Goal: Task Accomplishment & Management: Manage account settings

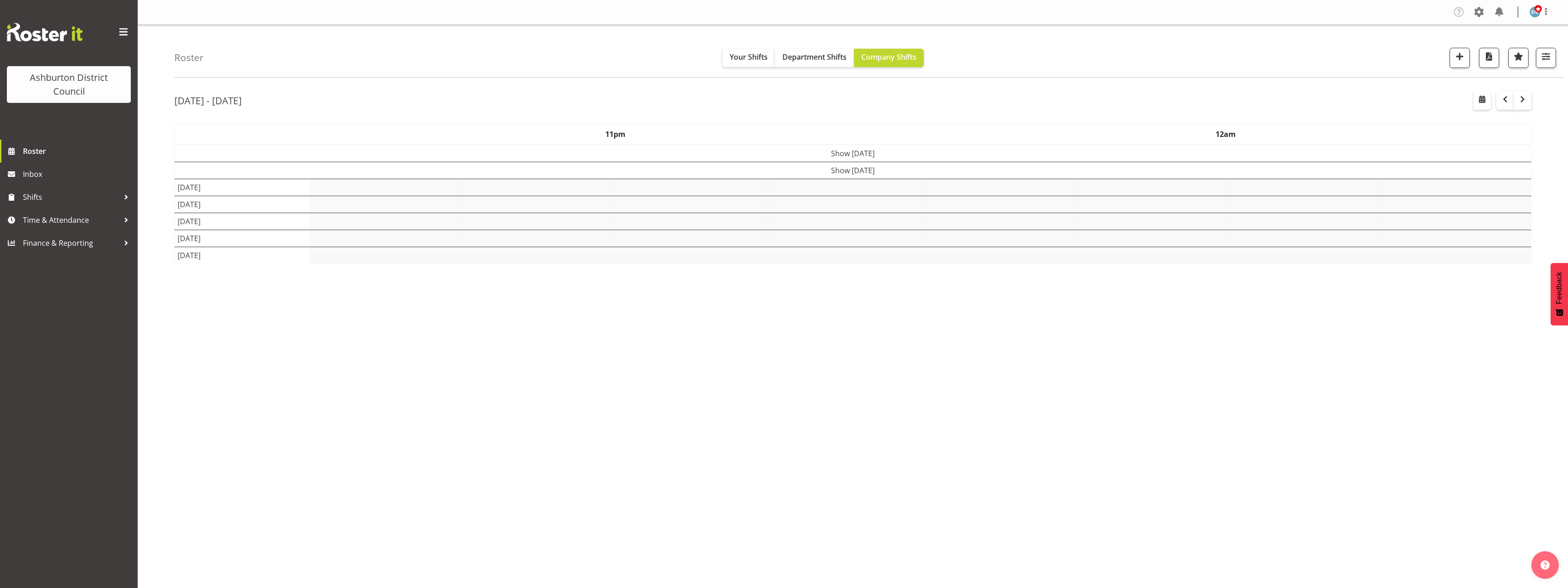
click at [151, 218] on div "Roster Your Shifts Department Shifts Company Shifts 1 Locations [GEOGRAPHIC_DAT…" at bounding box center [853, 238] width 1430 height 427
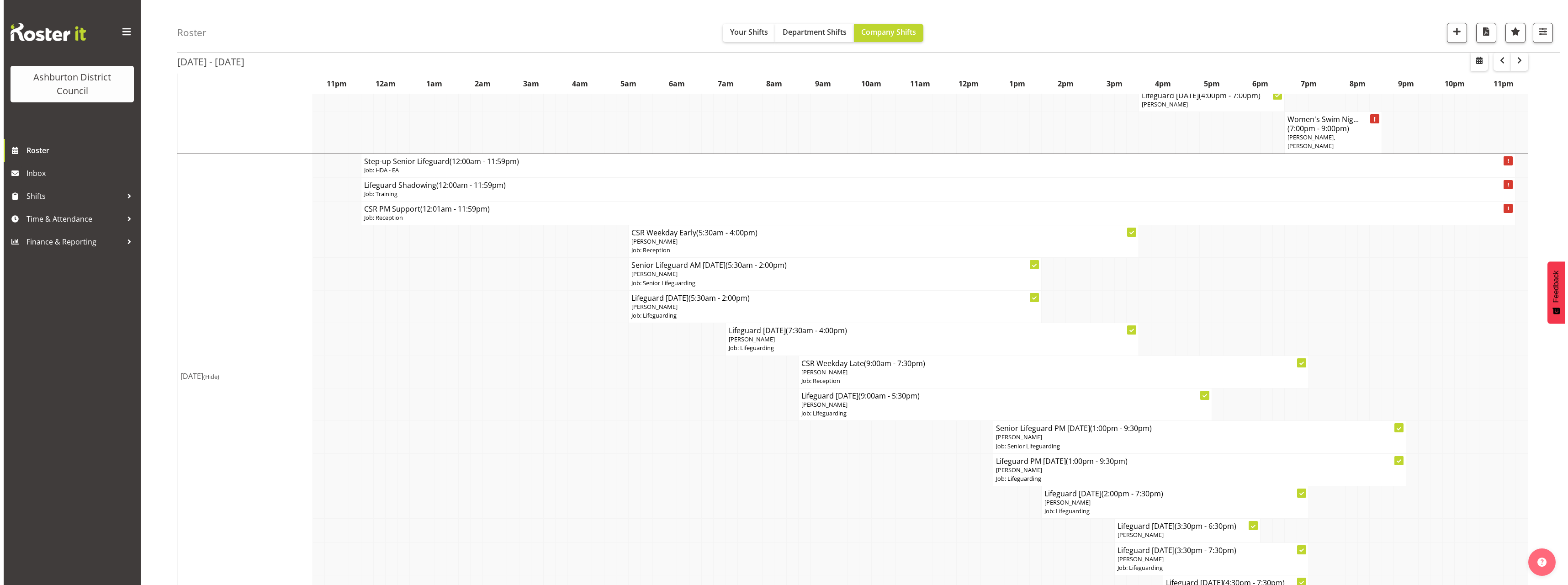
scroll to position [639, 0]
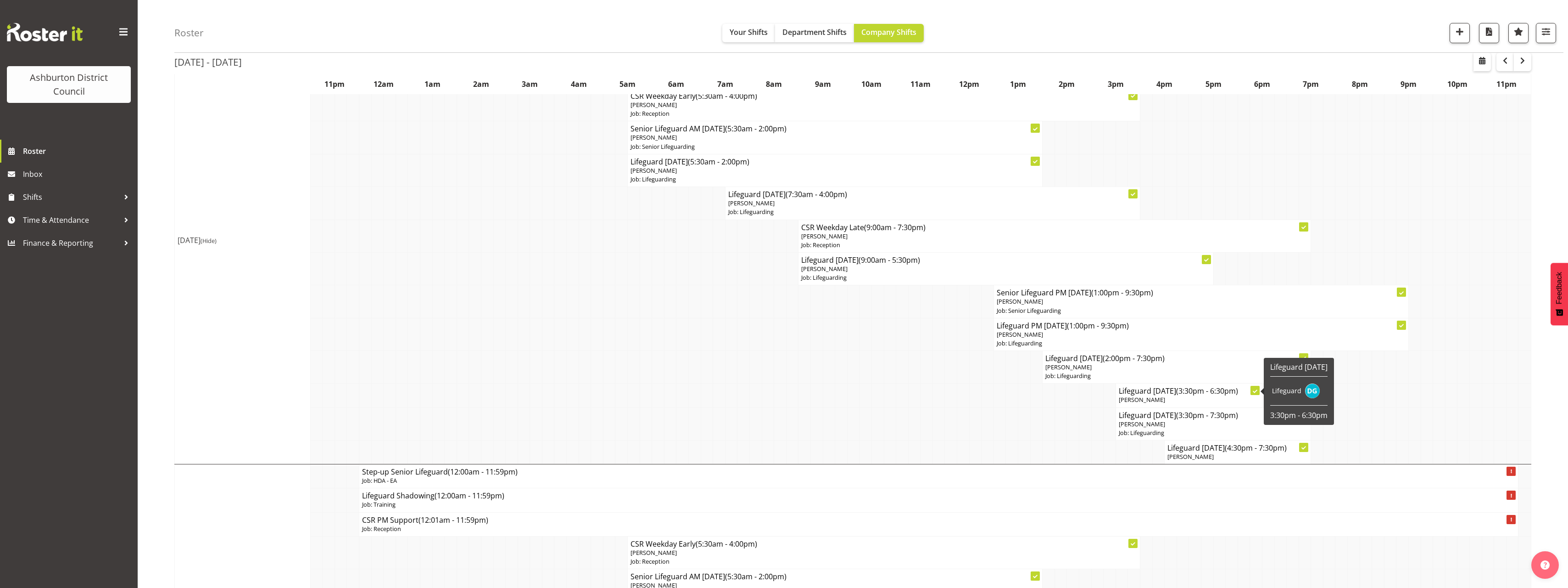
click at [1185, 396] on p "[PERSON_NAME]" at bounding box center [1188, 400] width 140 height 9
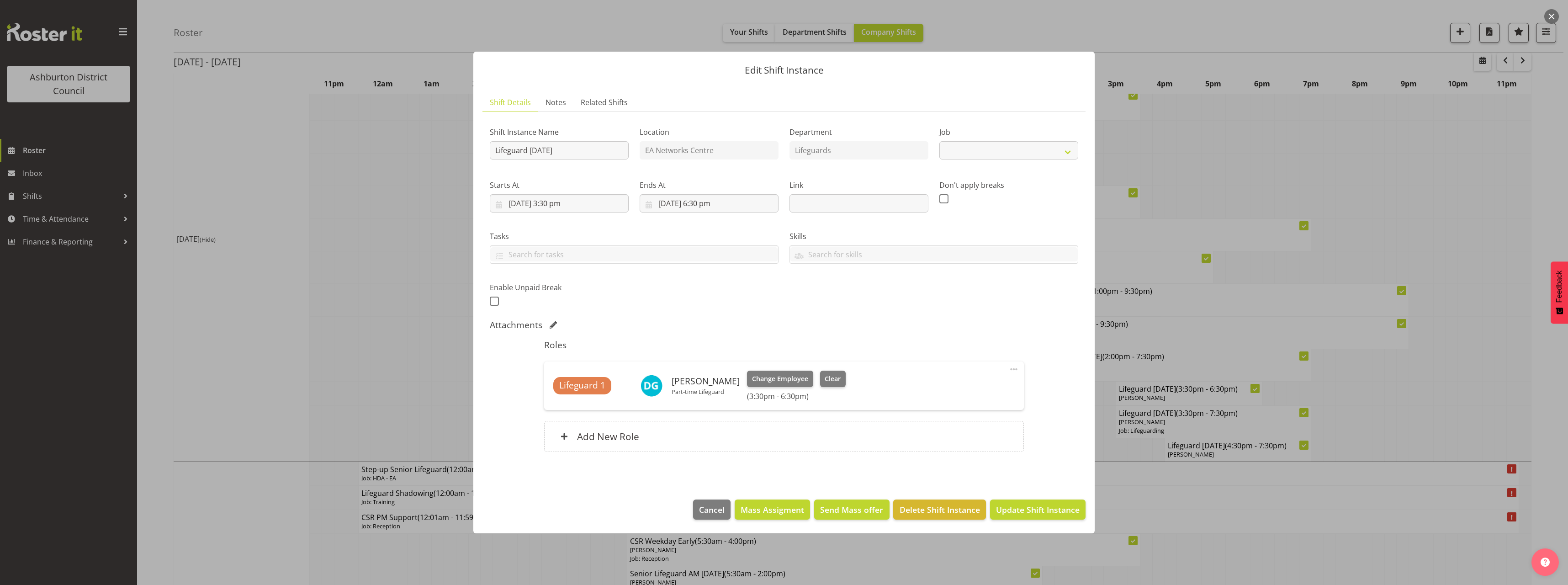
select select "38"
click at [774, 387] on div "Change Employee Clear (3:30pm - 6:30pm)" at bounding box center [796, 385] width 98 height 30
click at [771, 378] on span "Change Employee" at bounding box center [780, 379] width 56 height 10
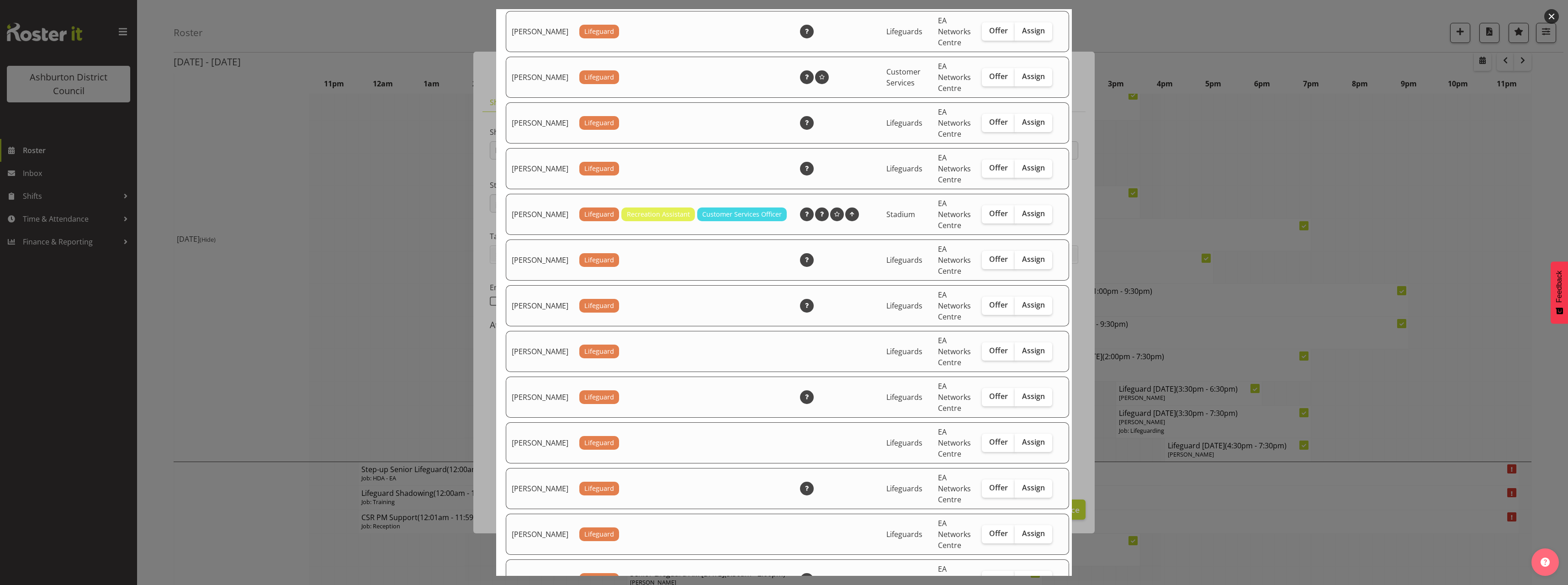
scroll to position [776, 0]
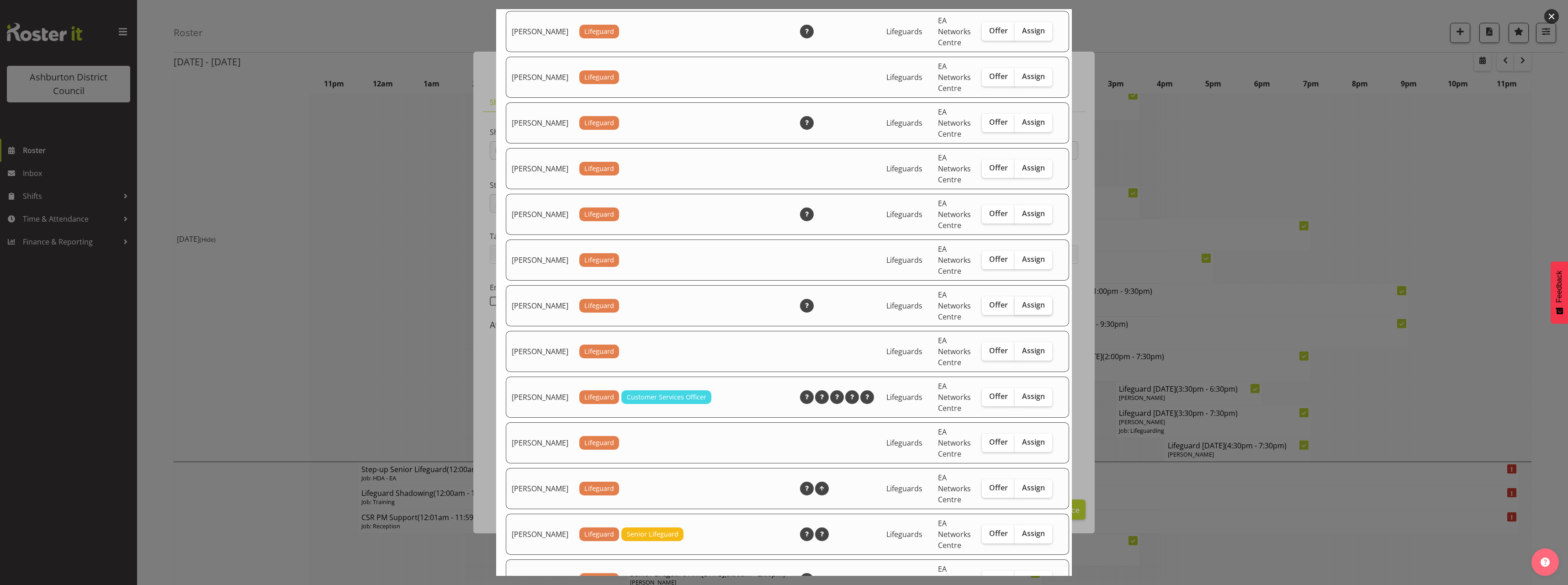
click at [1022, 309] on span "Assign" at bounding box center [1033, 304] width 23 height 9
click at [1020, 308] on input "Assign" at bounding box center [1017, 305] width 6 height 6
checkbox input "true"
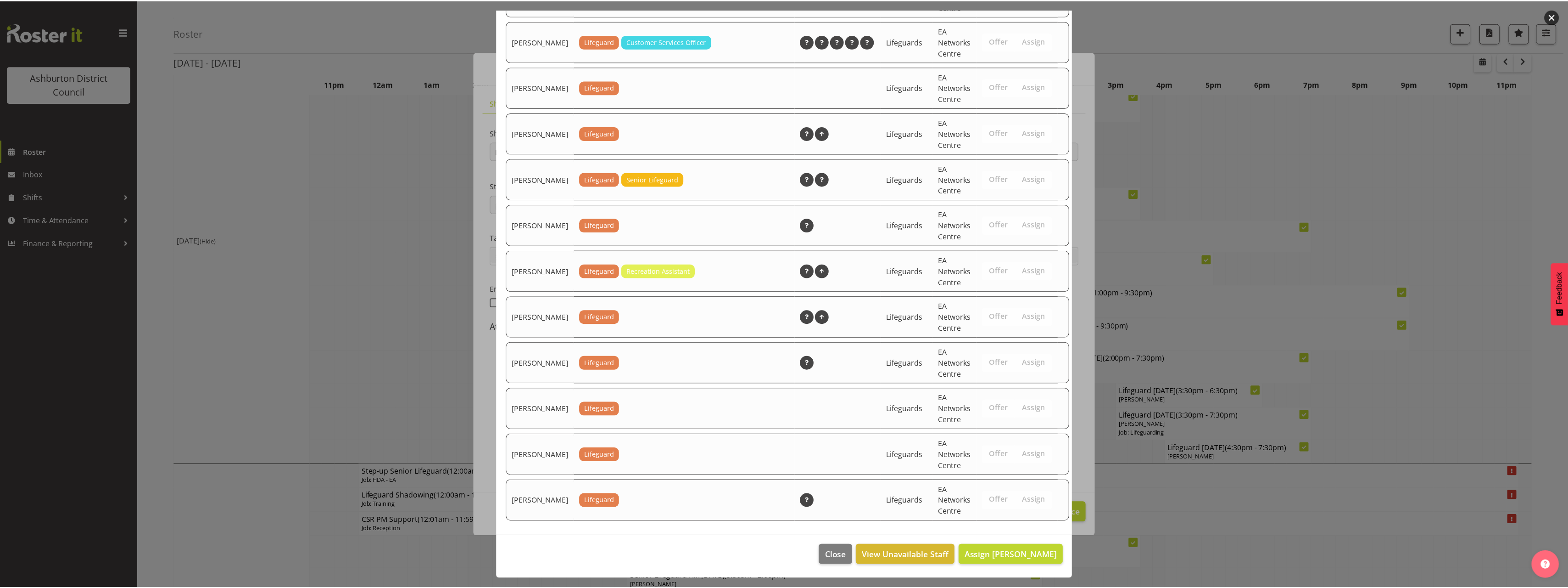
scroll to position [1148, 0]
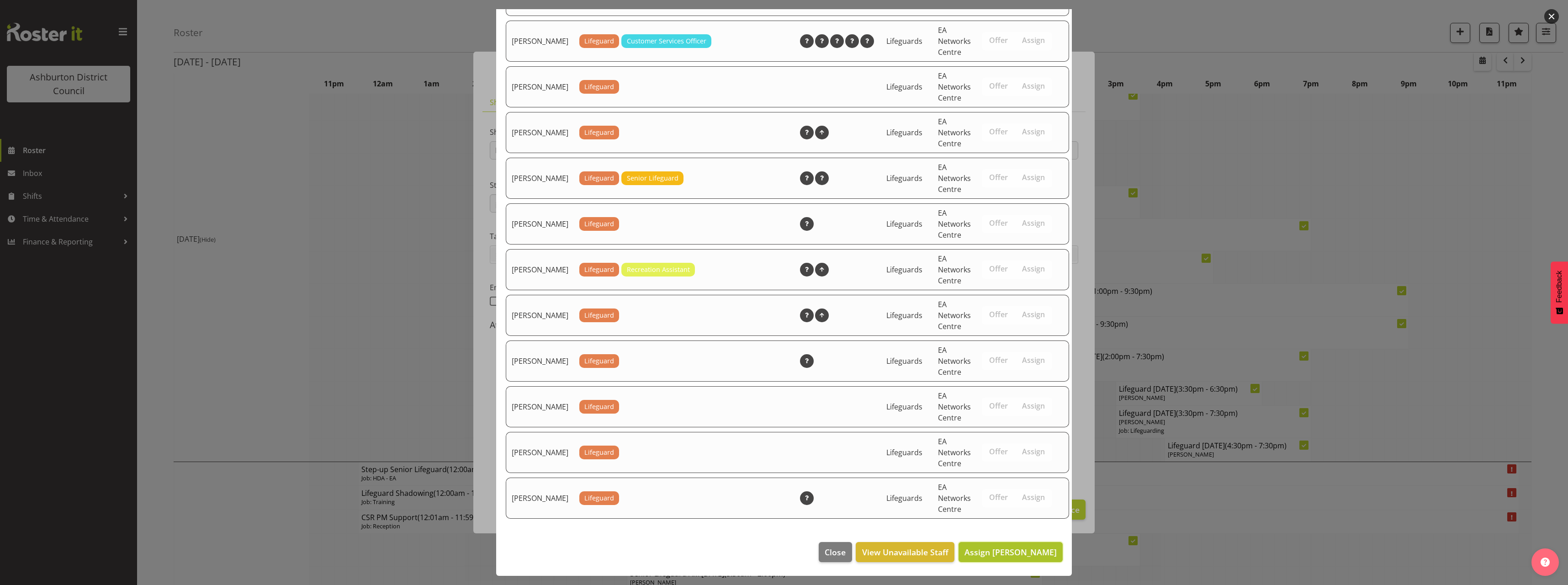
click at [1017, 556] on span "Assign [PERSON_NAME]" at bounding box center [1010, 551] width 92 height 11
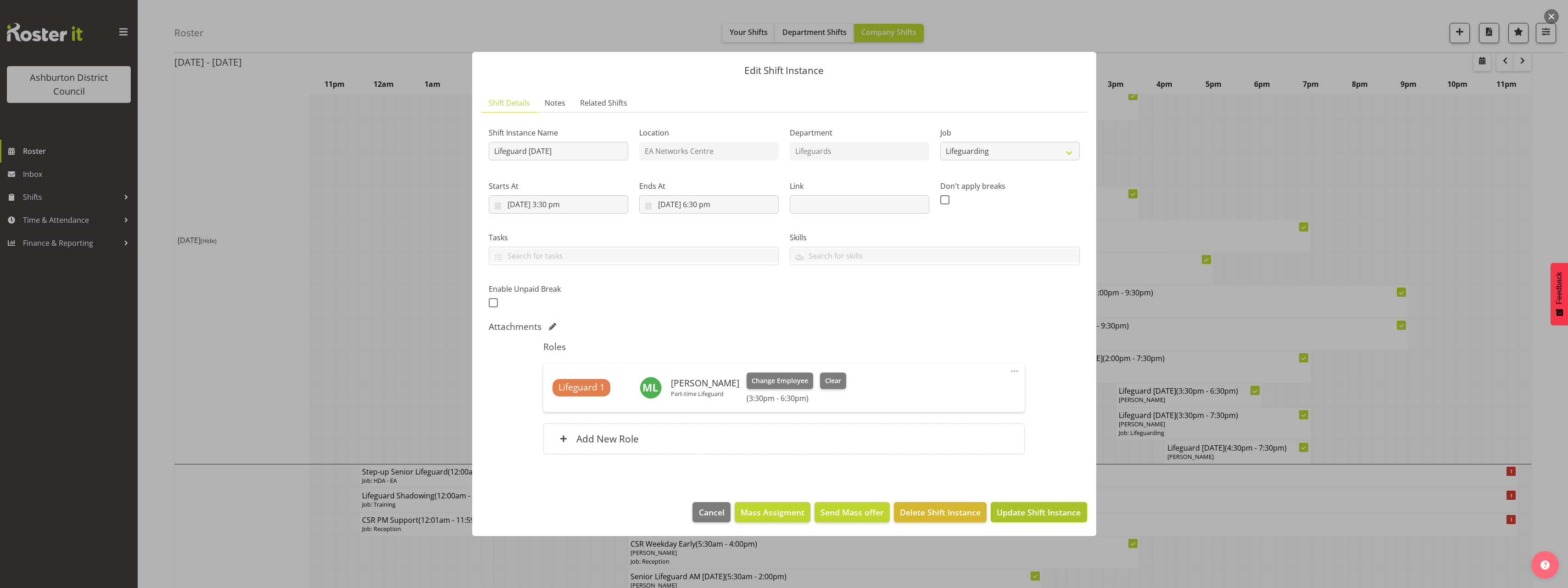
click at [1022, 505] on button "Update Shift Instance" at bounding box center [1038, 512] width 96 height 20
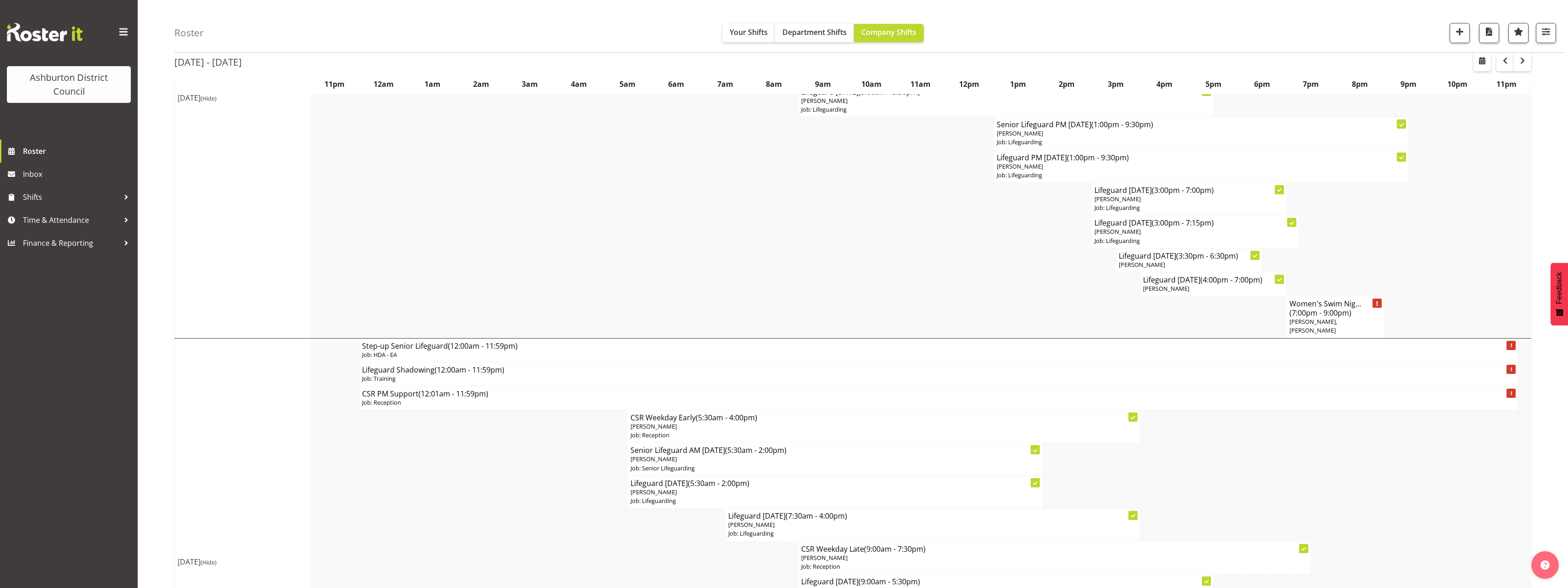
scroll to position [367, 0]
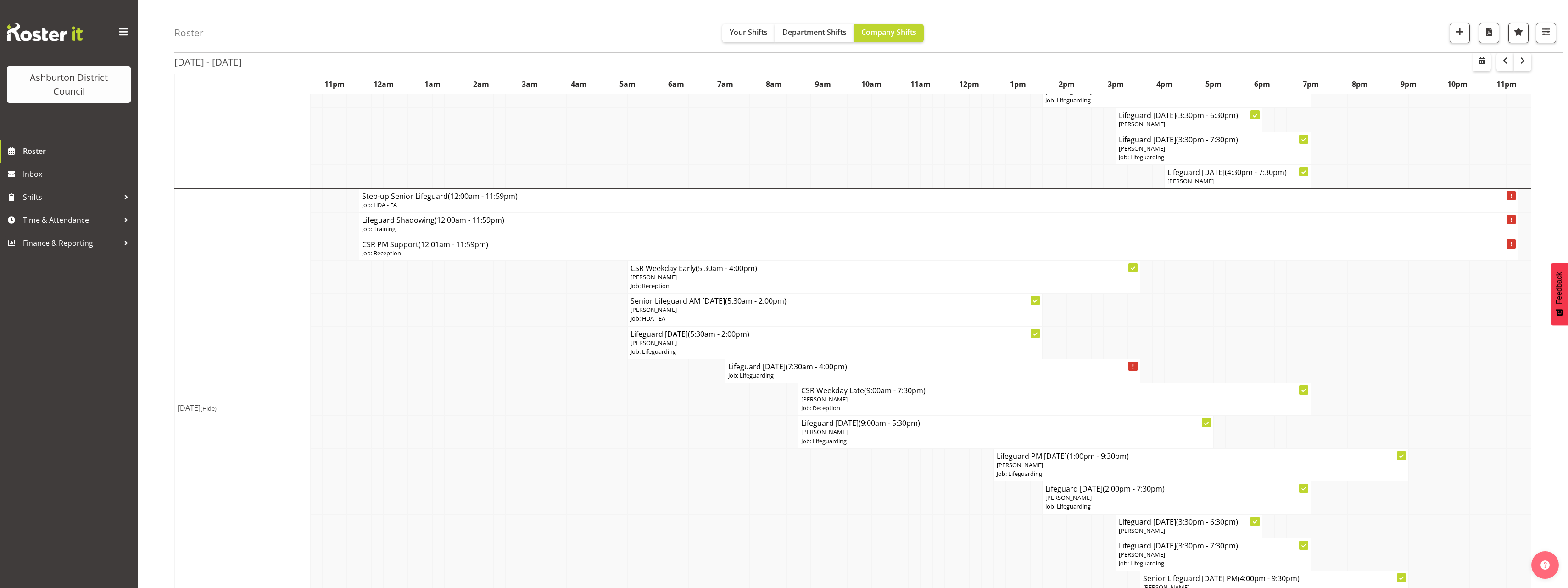
scroll to position [1010, 0]
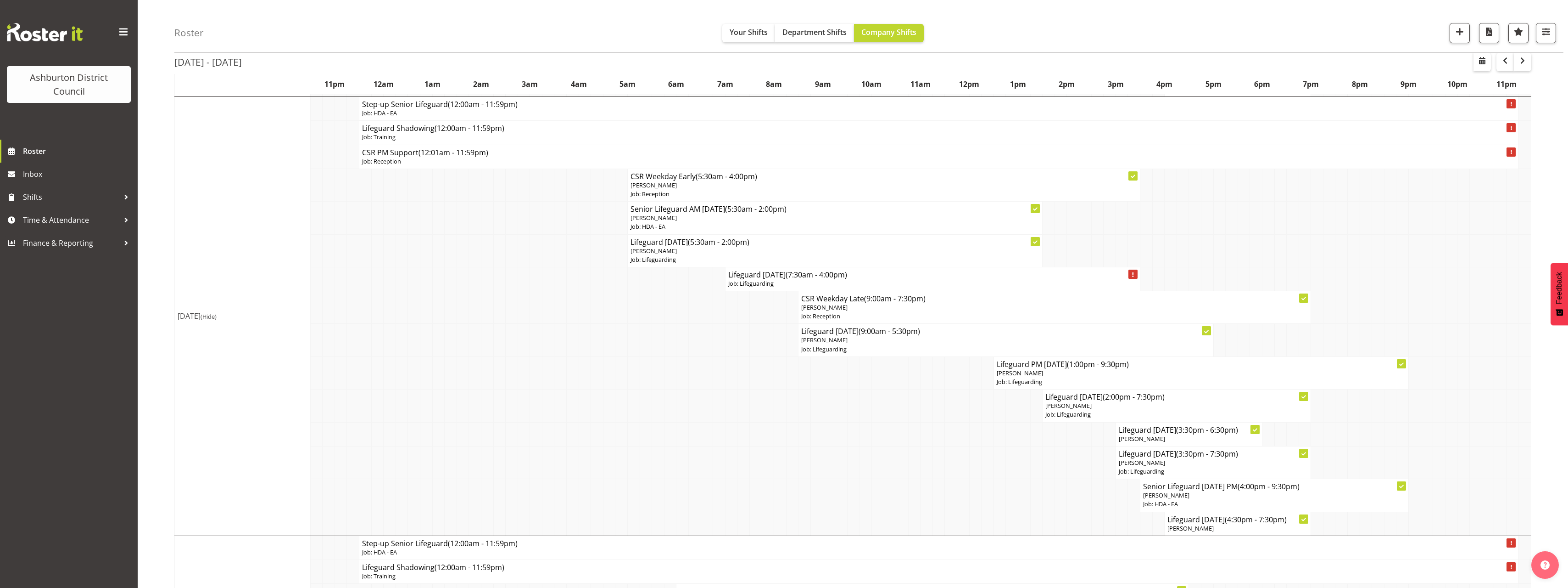
click at [161, 229] on div "Roster Your Shifts Department Shifts Company Shifts 1 Locations [GEOGRAPHIC_DAT…" at bounding box center [853, 222] width 1430 height 2414
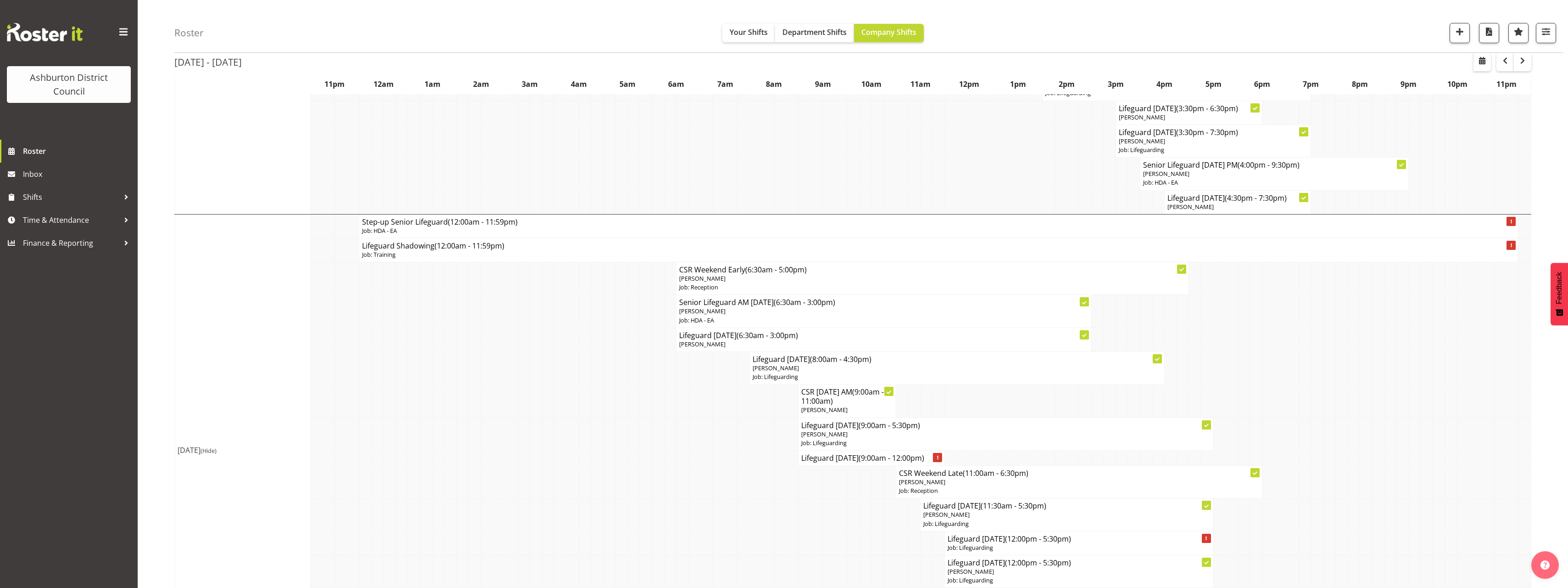
scroll to position [1469, 0]
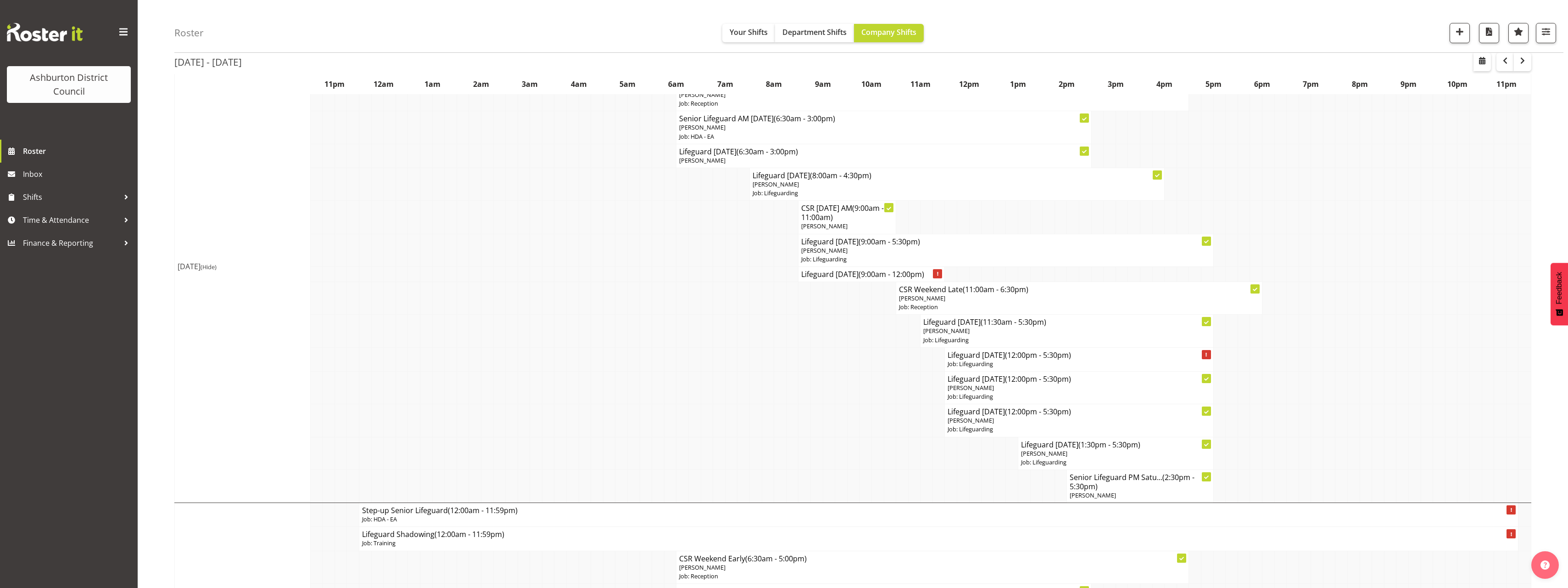
scroll to position [1561, 0]
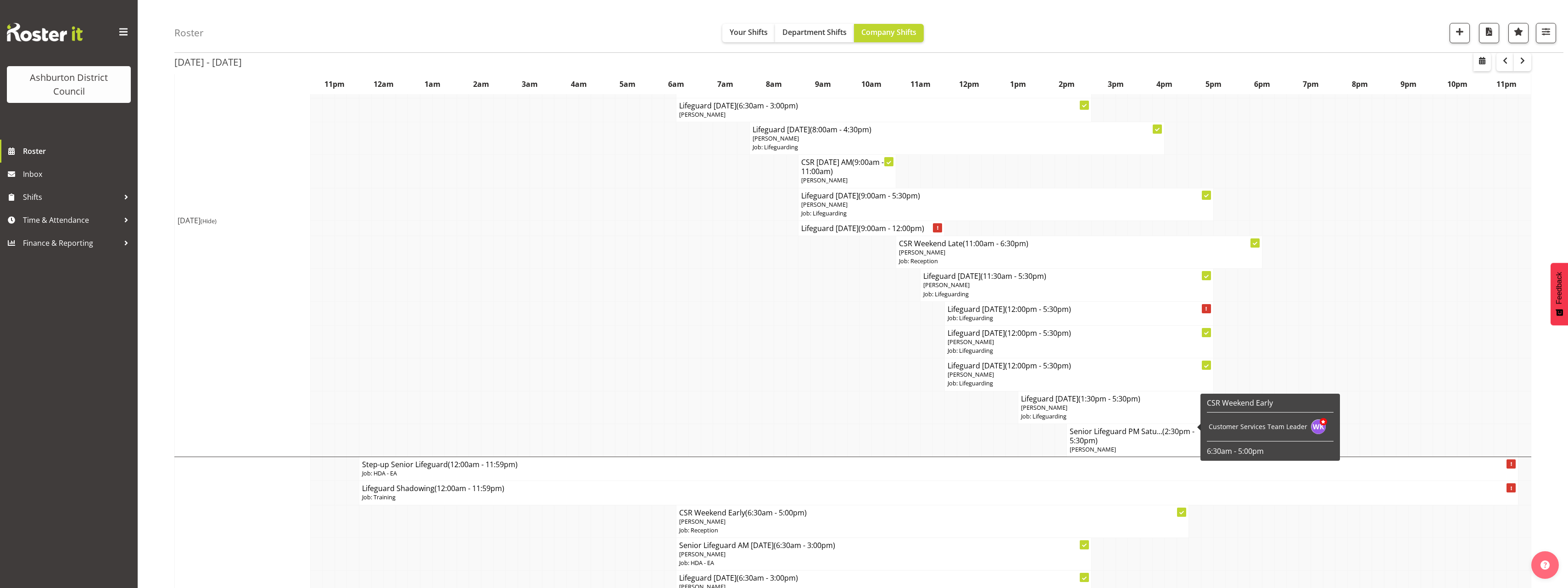
click at [1084, 433] on span "(2:30pm - 5:30pm)" at bounding box center [1132, 436] width 125 height 20
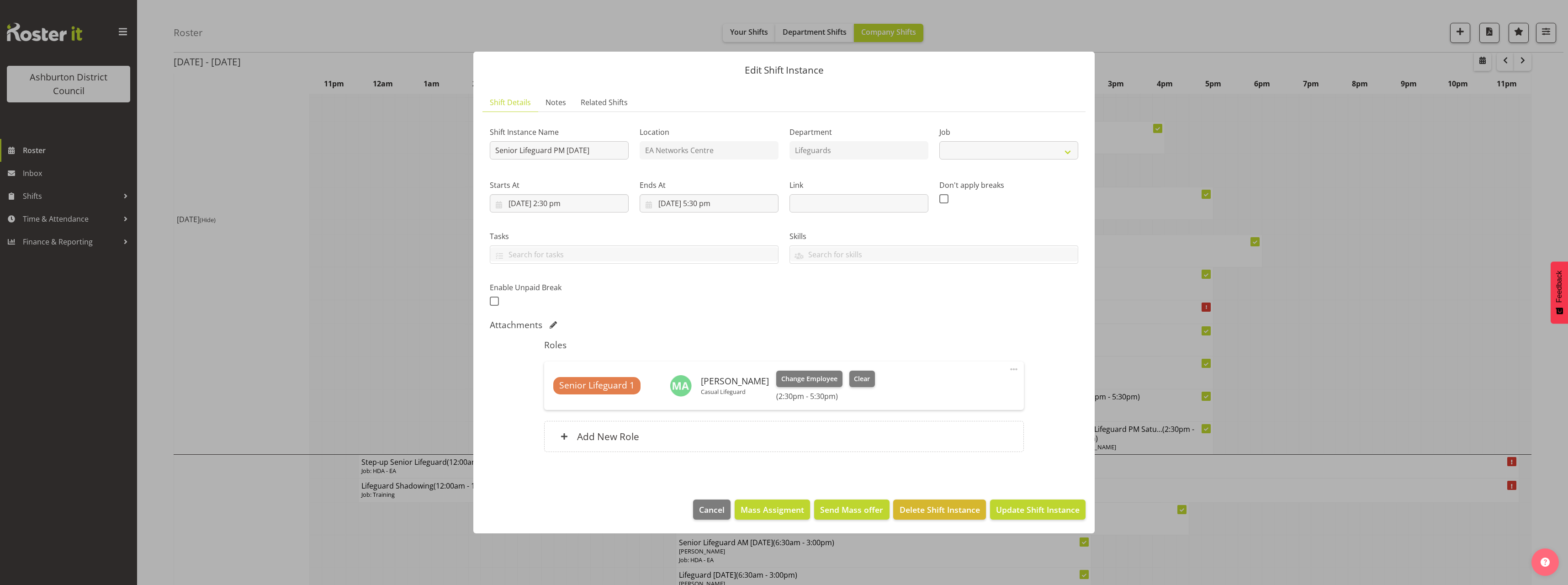
select select "34"
click at [290, 197] on div at bounding box center [784, 292] width 1568 height 585
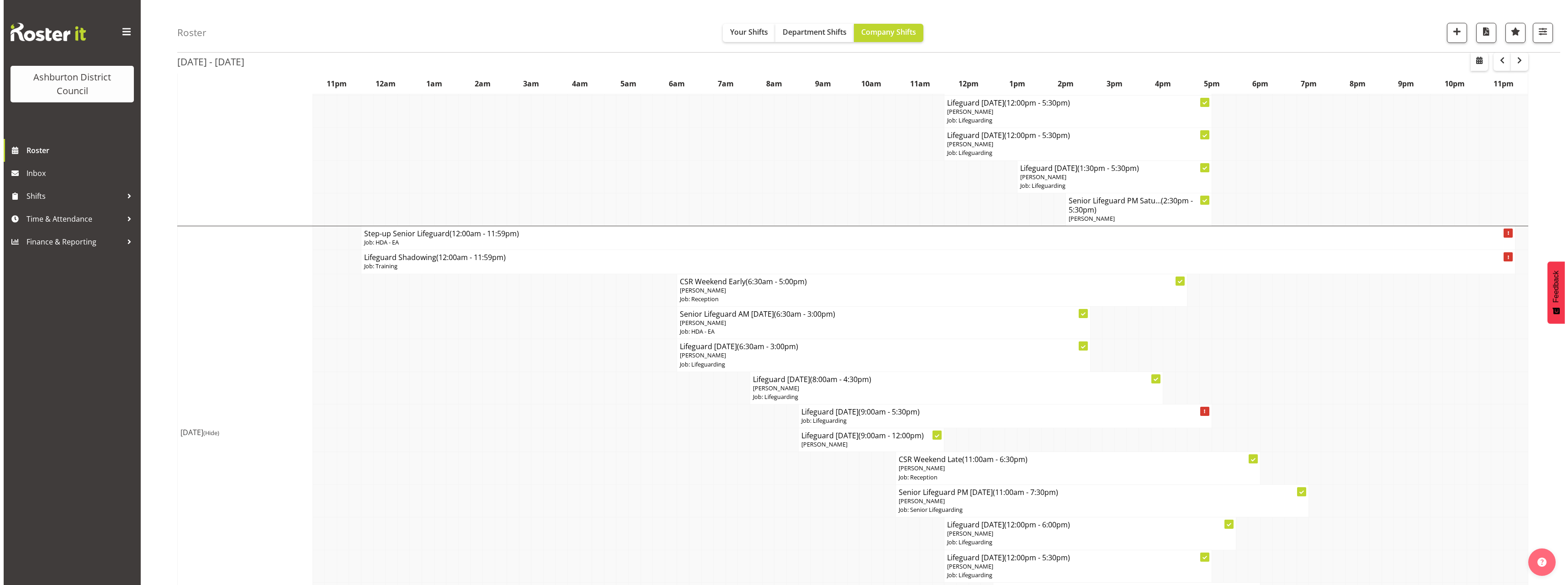
scroll to position [1834, 0]
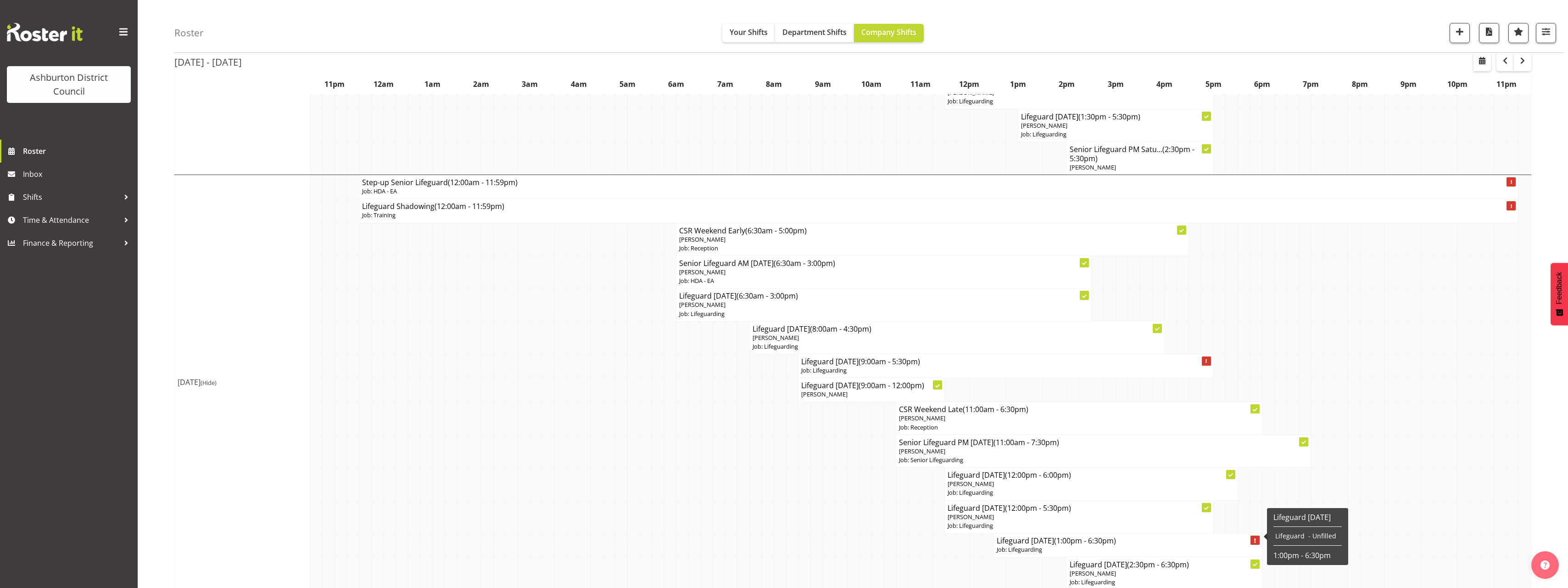
click at [1034, 545] on p "Job: Lifeguarding" at bounding box center [1128, 549] width 262 height 9
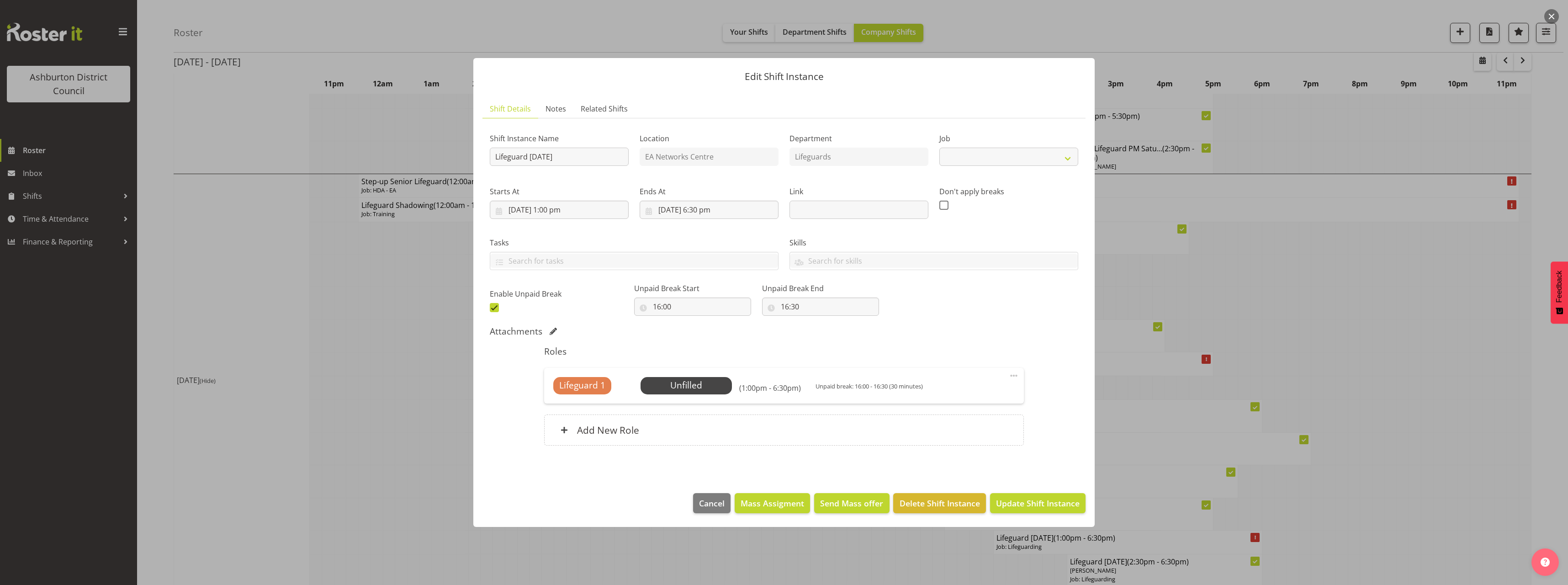
select select "38"
click at [565, 211] on input "[DATE] 1:00 pm" at bounding box center [559, 209] width 138 height 19
drag, startPoint x: 561, startPoint y: 401, endPoint x: 560, endPoint y: 393, distance: 8.1
click at [561, 401] on select "00 01 02 03 04 05 06 07 08 09 10 11 12 13 14 15 16 17 18 19 20 21 22 23" at bounding box center [559, 403] width 21 height 19
select select "12"
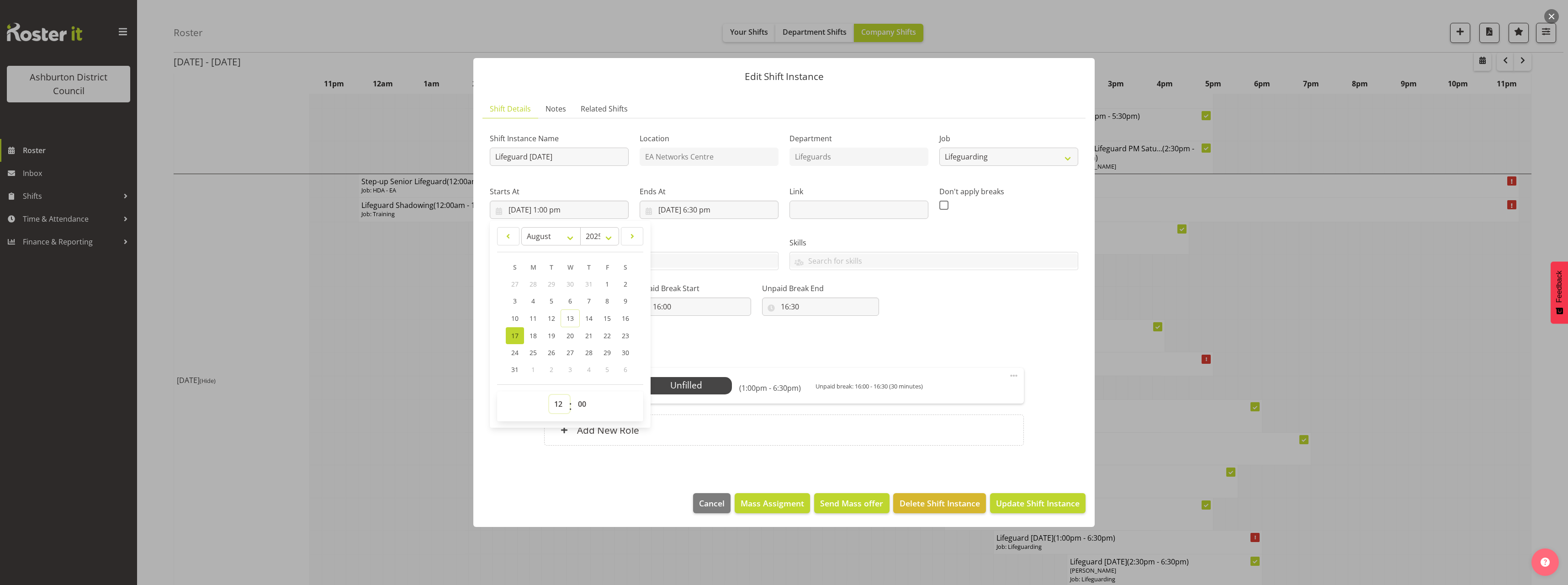
click at [549, 395] on select "00 01 02 03 04 05 06 07 08 09 10 11 12 13 14 15 16 17 18 19 20 21 22 23" at bounding box center [559, 403] width 21 height 19
type input "[DATE] 12:00 pm"
click at [972, 292] on div "Shift Instance Name Lifeguard [DATE] Location EA Networks Centre Department Lif…" at bounding box center [784, 220] width 599 height 200
click at [714, 210] on input "[DATE] 6:30 pm" at bounding box center [708, 209] width 138 height 19
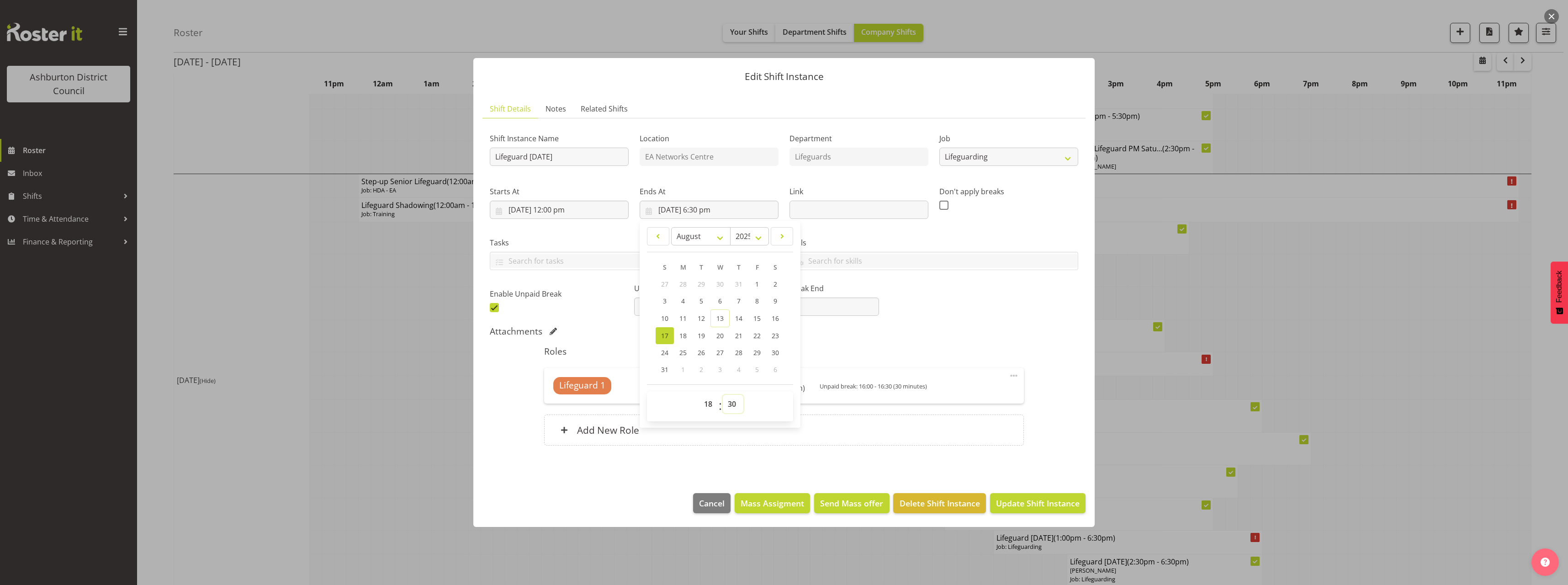
drag, startPoint x: 735, startPoint y: 404, endPoint x: 735, endPoint y: 395, distance: 9.0
click at [735, 404] on select "00 01 02 03 04 05 06 07 08 09 10 11 12 13 14 15 16 17 18 19 20 21 22 23 24 25 2…" at bounding box center [732, 403] width 21 height 19
click at [741, 401] on select "00 01 02 03 04 05 06 07 08 09 10 11 12 13 14 15 16 17 18 19 20 21 22 23 24 25 2…" at bounding box center [732, 403] width 21 height 19
select select "0"
click at [723, 395] on select "00 01 02 03 04 05 06 07 08 09 10 11 12 13 14 15 16 17 18 19 20 21 22 23 24 25 2…" at bounding box center [732, 403] width 21 height 19
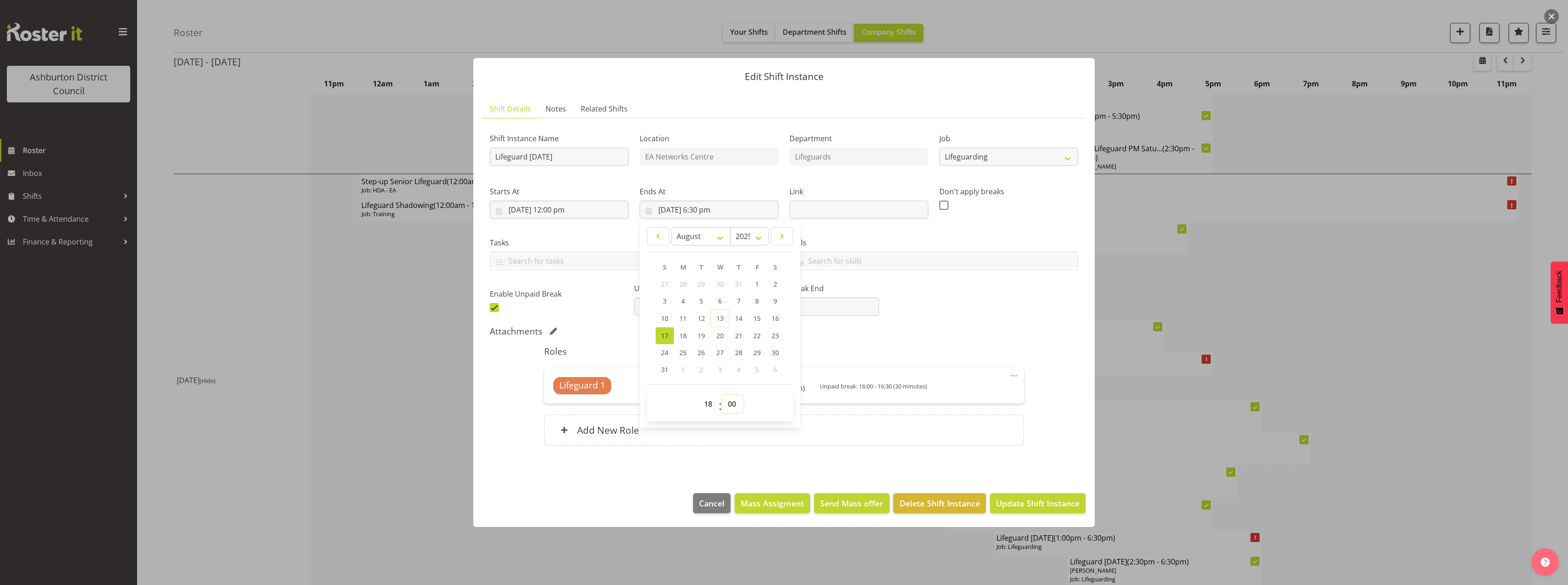
type input "[DATE] 6:00 pm"
click at [982, 348] on h5 "Roles" at bounding box center [784, 350] width 479 height 11
click at [707, 386] on span "Select Employee" at bounding box center [685, 385] width 68 height 13
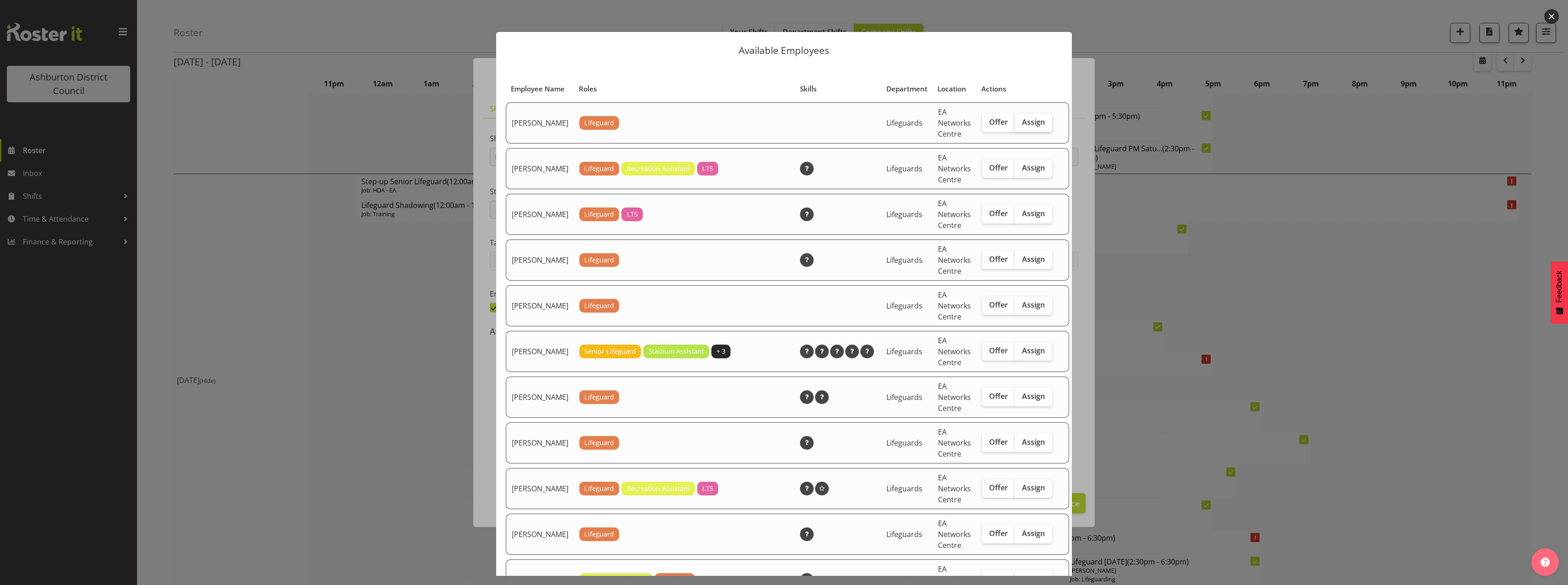
click at [1022, 127] on span "Assign" at bounding box center [1033, 122] width 23 height 9
click at [1014, 125] on input "Assign" at bounding box center [1017, 122] width 6 height 6
checkbox input "true"
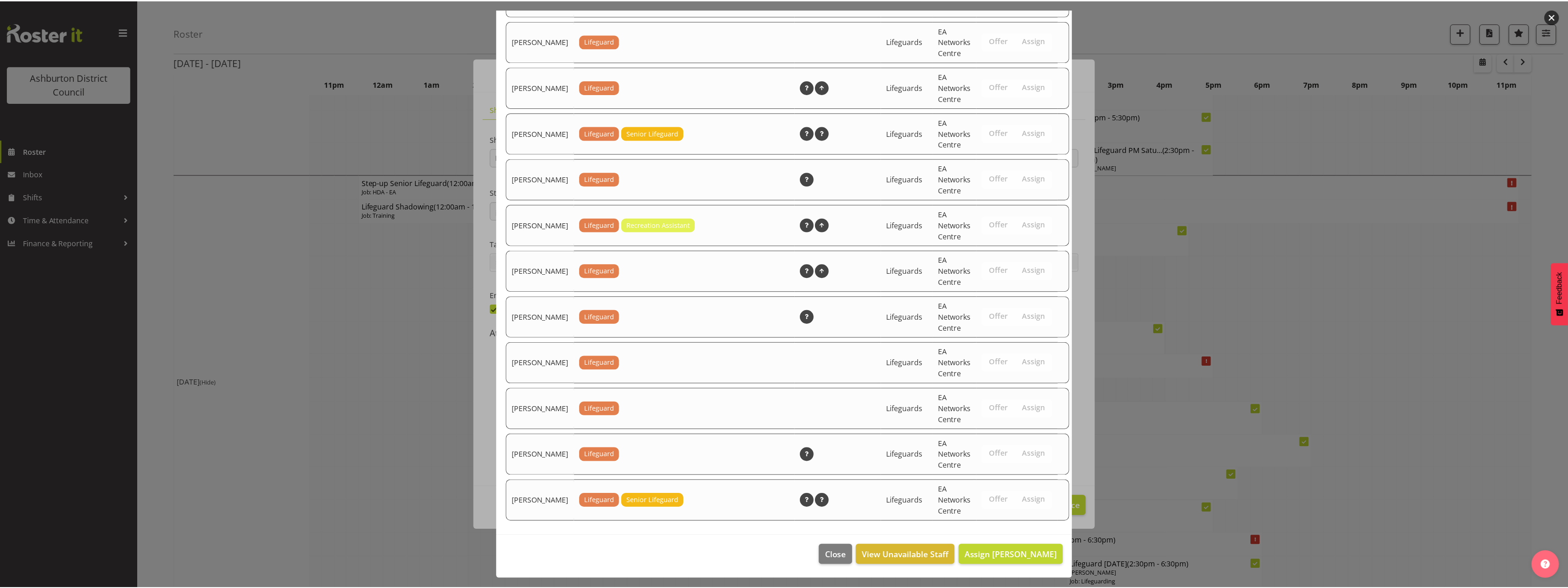
scroll to position [1195, 0]
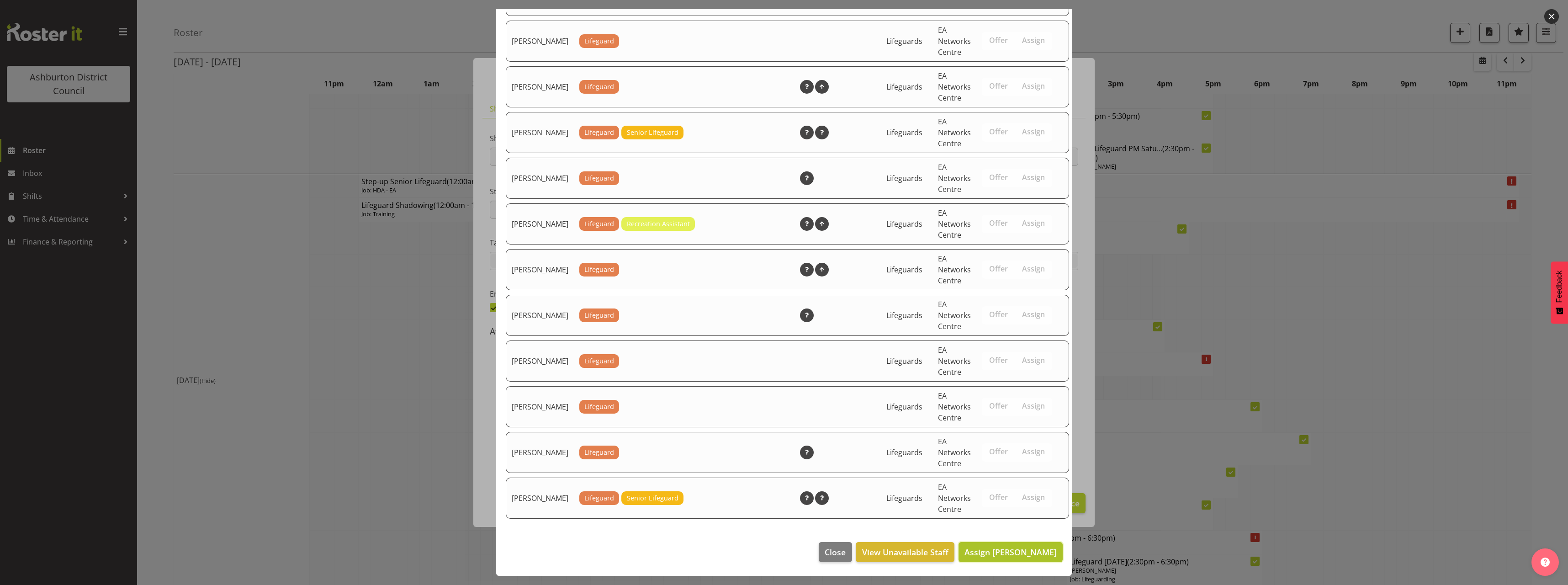
click at [1006, 557] on span "Assign [PERSON_NAME]" at bounding box center [1010, 551] width 92 height 11
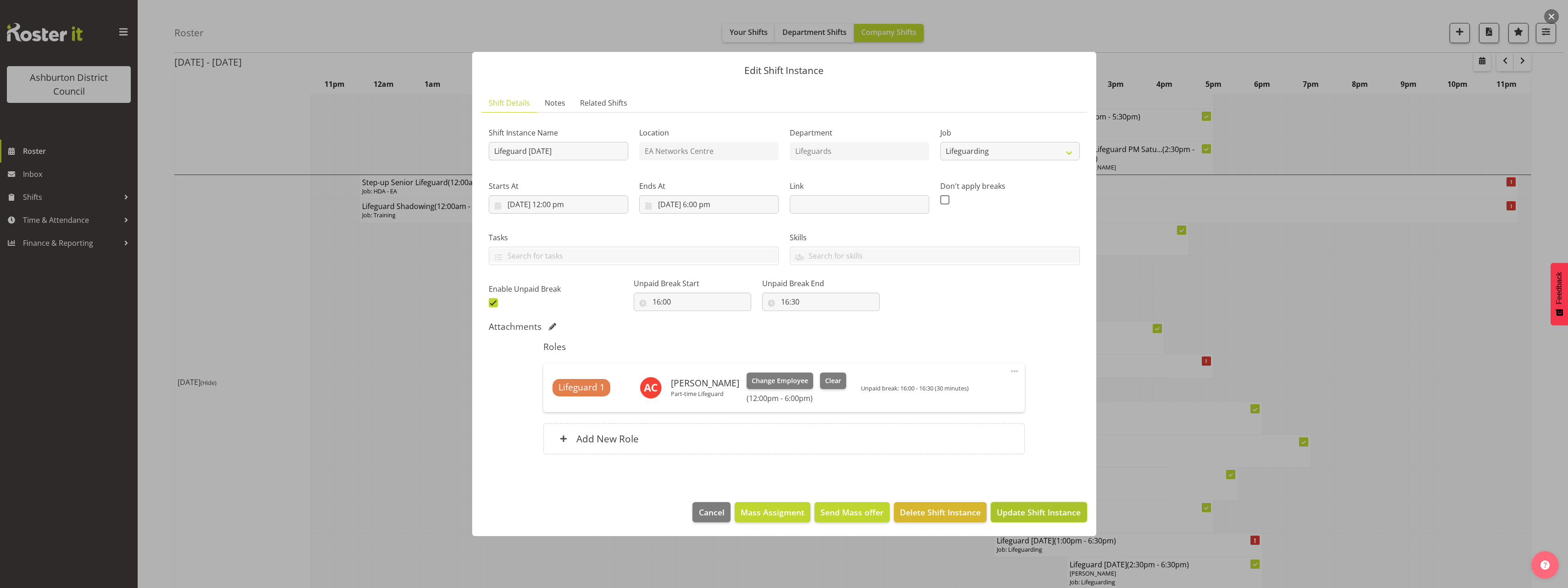
click at [1031, 517] on span "Update Shift Instance" at bounding box center [1038, 512] width 84 height 12
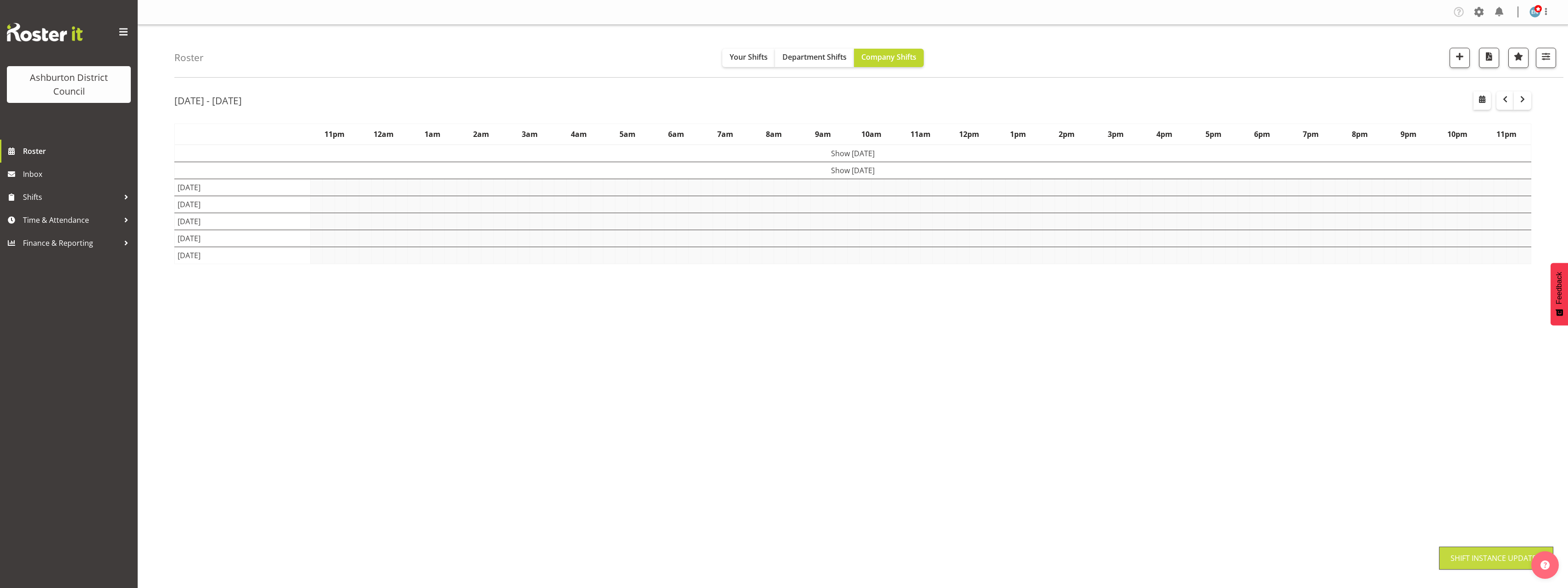
scroll to position [0, 0]
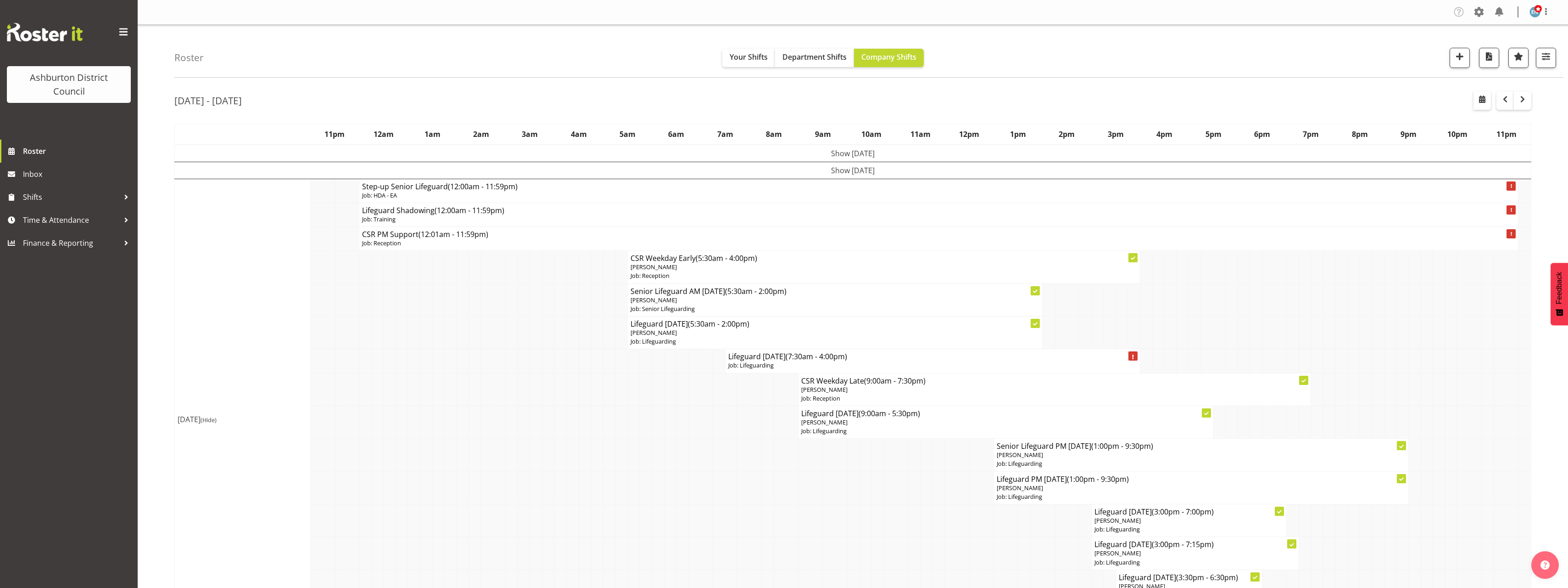
click at [183, 198] on td "[DATE] (Hide)" at bounding box center [243, 418] width 136 height 480
